Goal: Find specific page/section: Find specific page/section

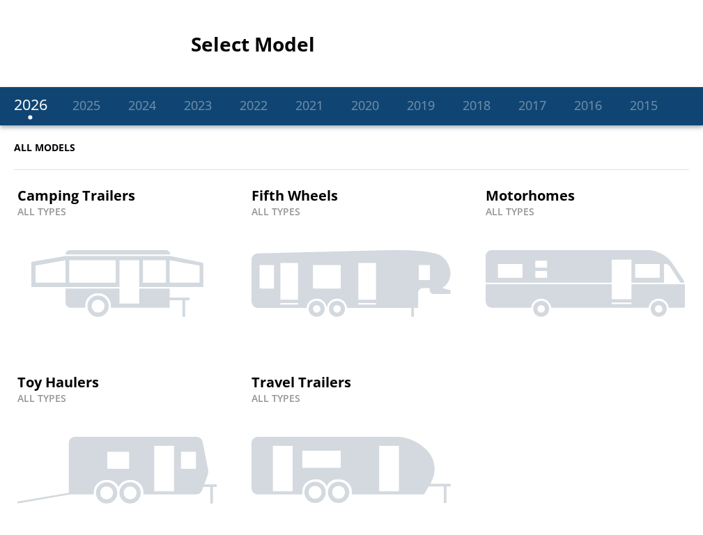
scroll to position [8, 0]
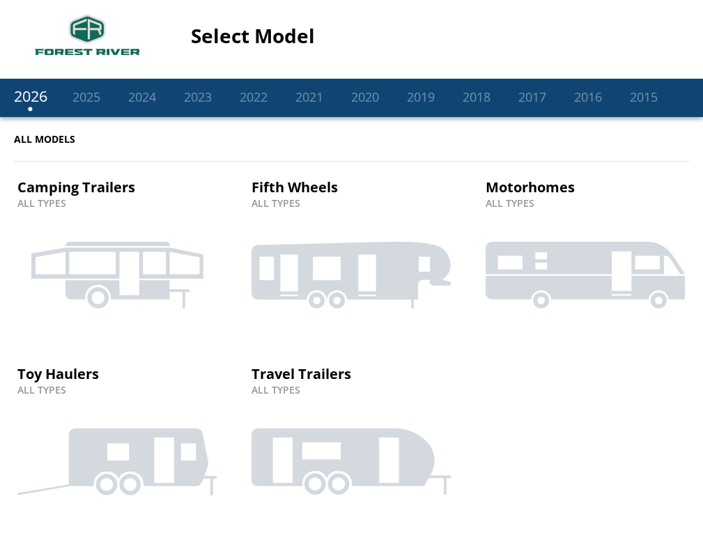
click at [350, 441] on icon at bounding box center [351, 461] width 199 height 66
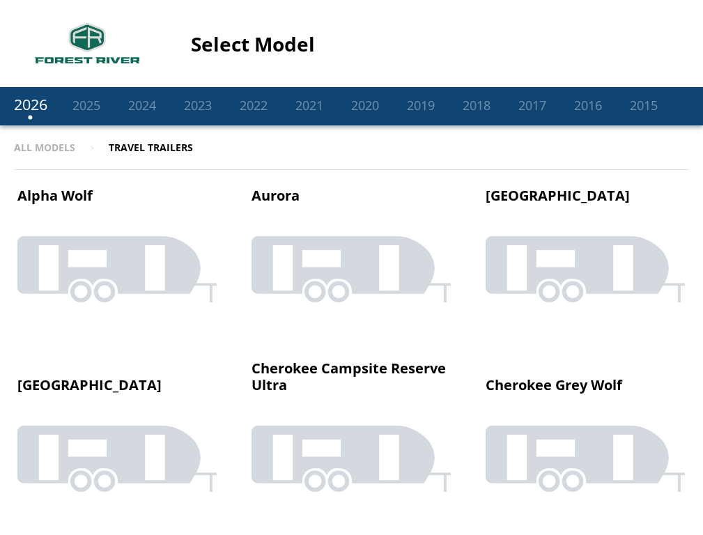
scroll to position [1388, 0]
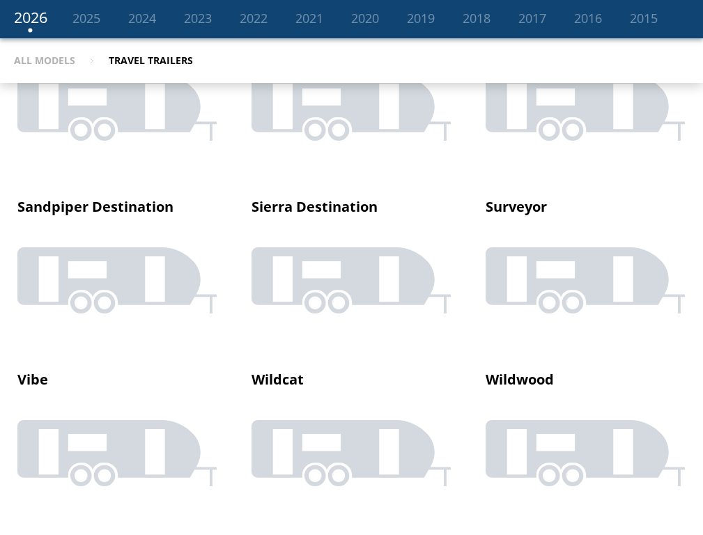
click at [585, 268] on icon at bounding box center [585, 280] width 199 height 66
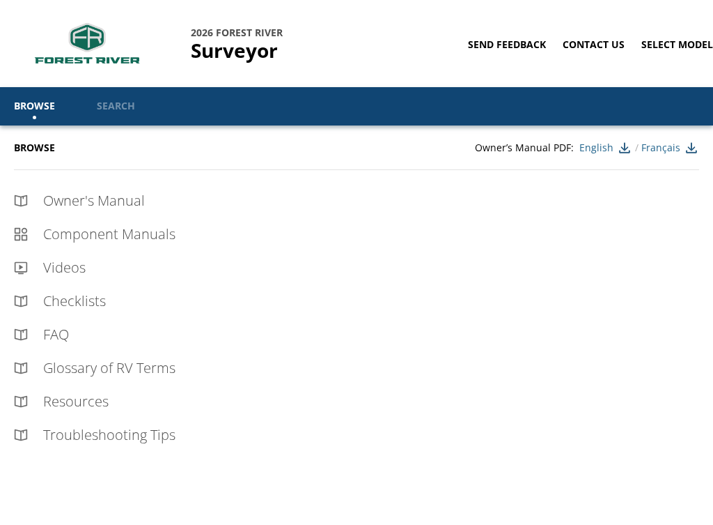
scroll to position [0, 1]
click at [675, 44] on link "Select Model" at bounding box center [678, 44] width 72 height 13
click at [120, 105] on link "Search" at bounding box center [116, 106] width 80 height 38
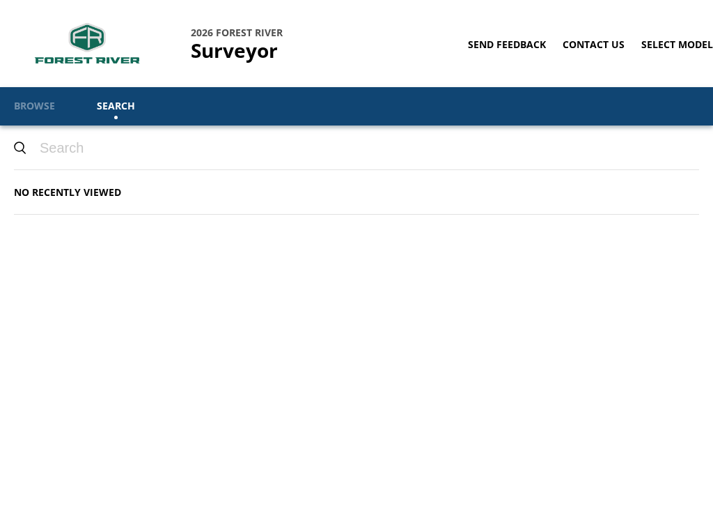
paste input "2010 SV-230"
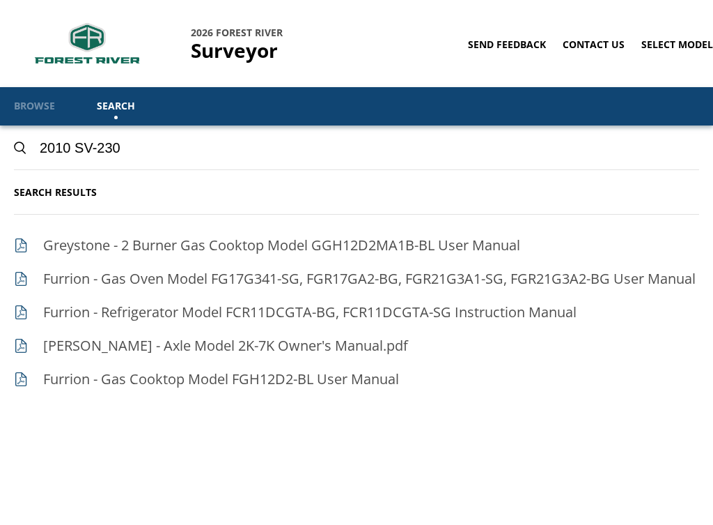
paste input "2010"
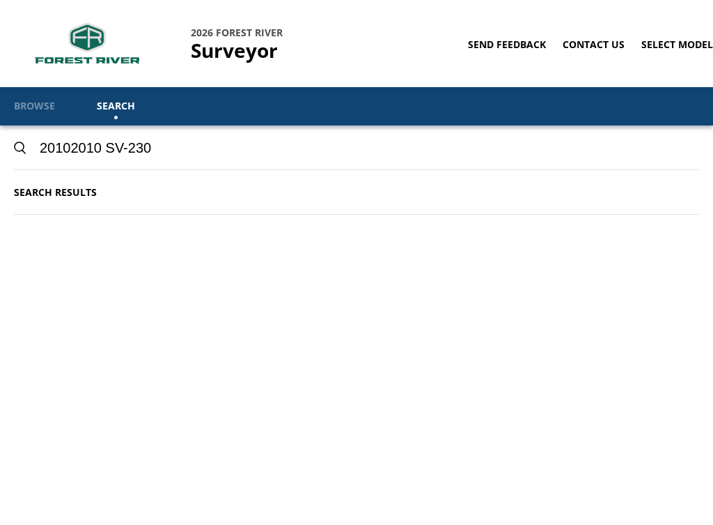
paste input "SV-230"
type input "SV-23020102010 SV-230"
